Goal: Check status: Check status

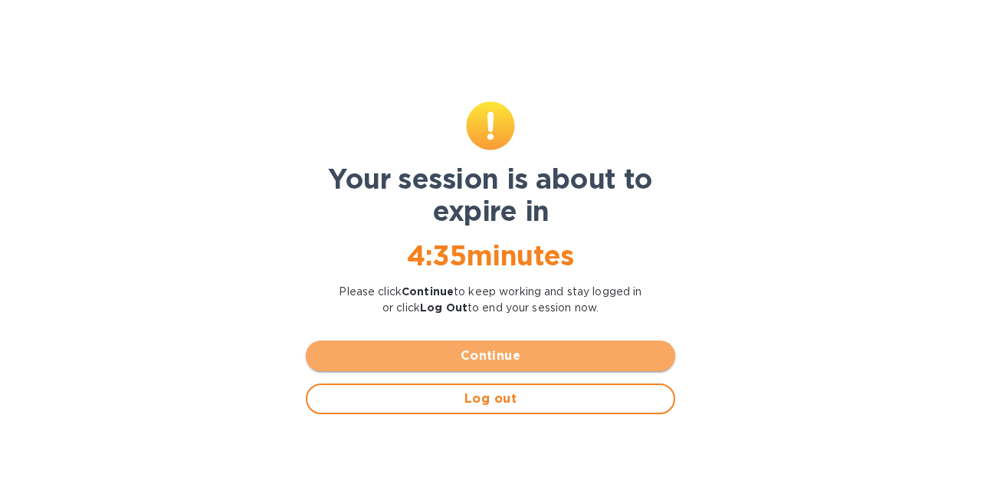
click at [473, 352] on span "Continue" at bounding box center [490, 355] width 345 height 18
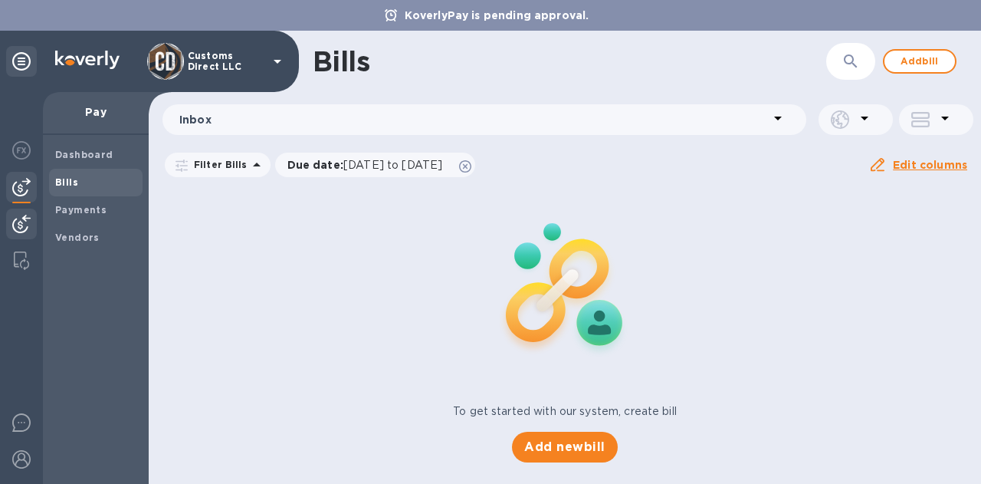
click at [23, 218] on img at bounding box center [21, 224] width 18 height 18
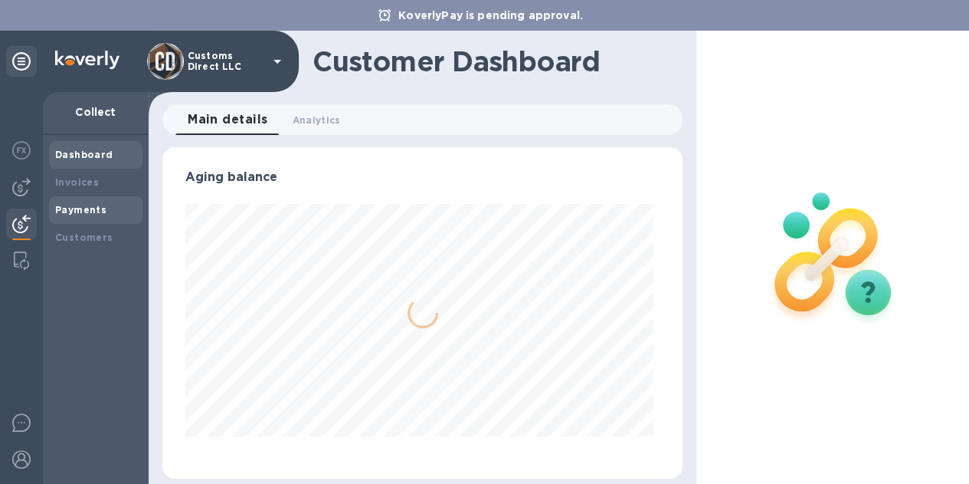
scroll to position [331, 513]
click at [77, 206] on b "Payments" at bounding box center [80, 209] width 51 height 11
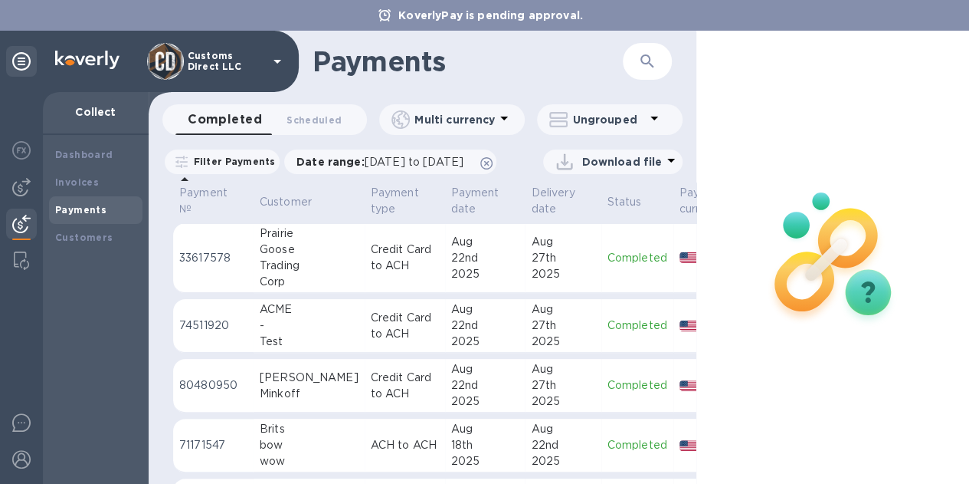
click at [396, 274] on p "Credit Card to ACH" at bounding box center [405, 257] width 68 height 32
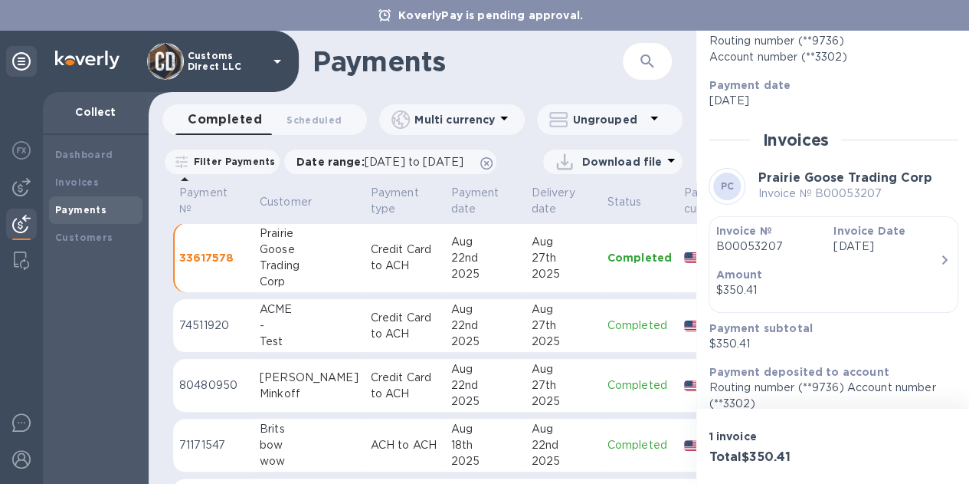
scroll to position [214, 0]
click at [531, 333] on div "27th" at bounding box center [563, 325] width 64 height 16
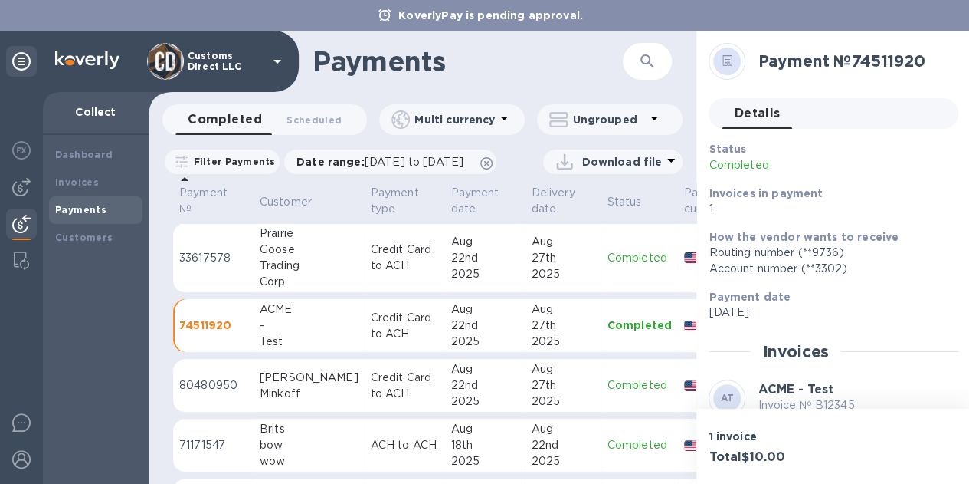
click at [543, 393] on div "27th" at bounding box center [563, 385] width 64 height 16
